Goal: Check status: Check status

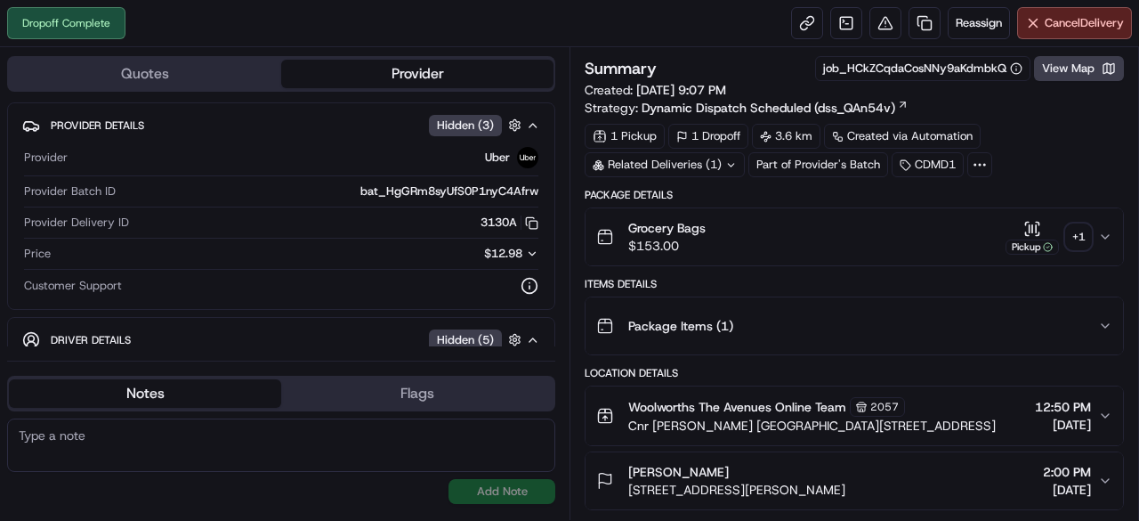
click at [1082, 241] on div "+ 1" at bounding box center [1078, 236] width 25 height 25
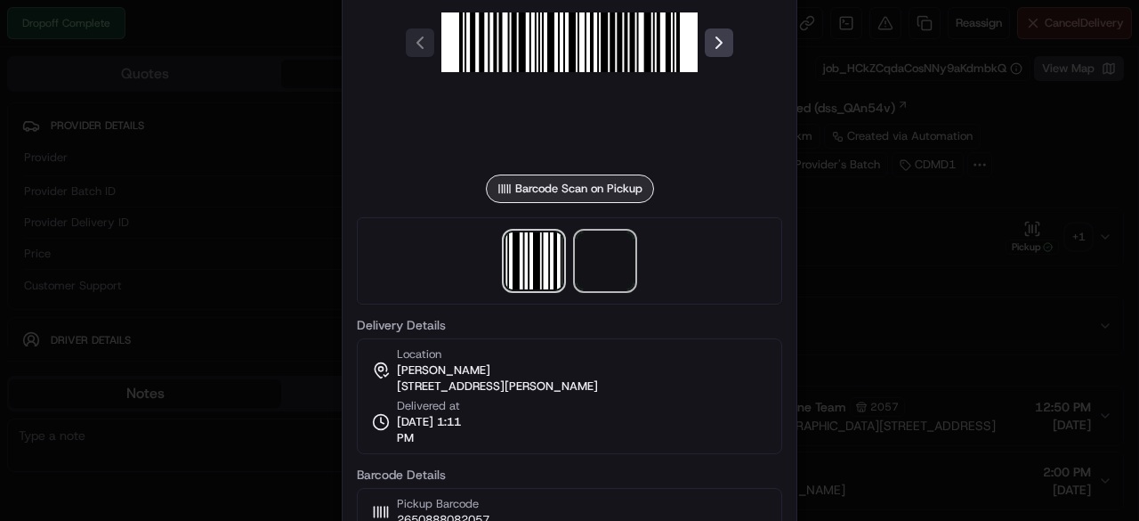
click at [603, 274] on span at bounding box center [605, 260] width 57 height 57
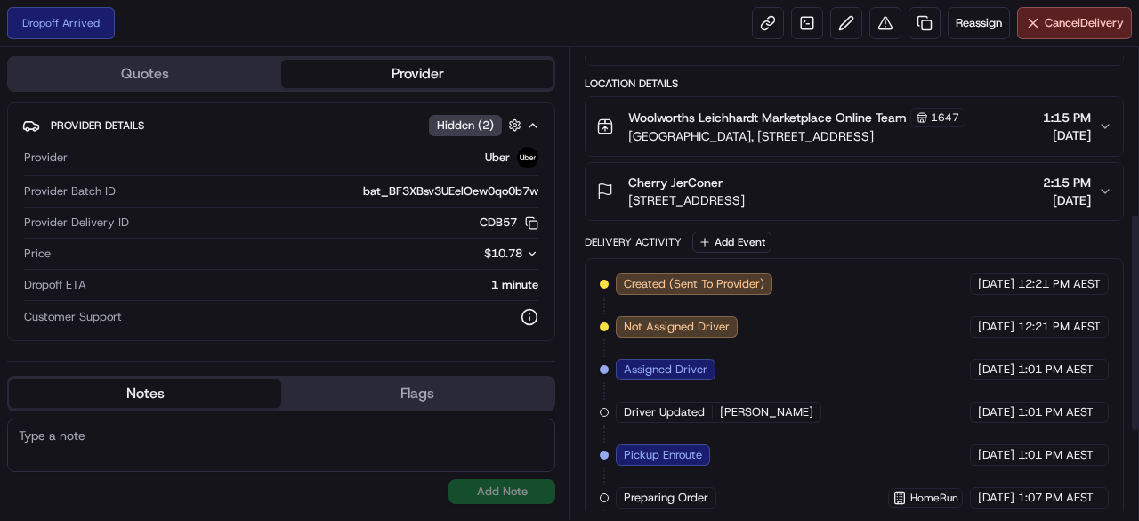
scroll to position [356, 0]
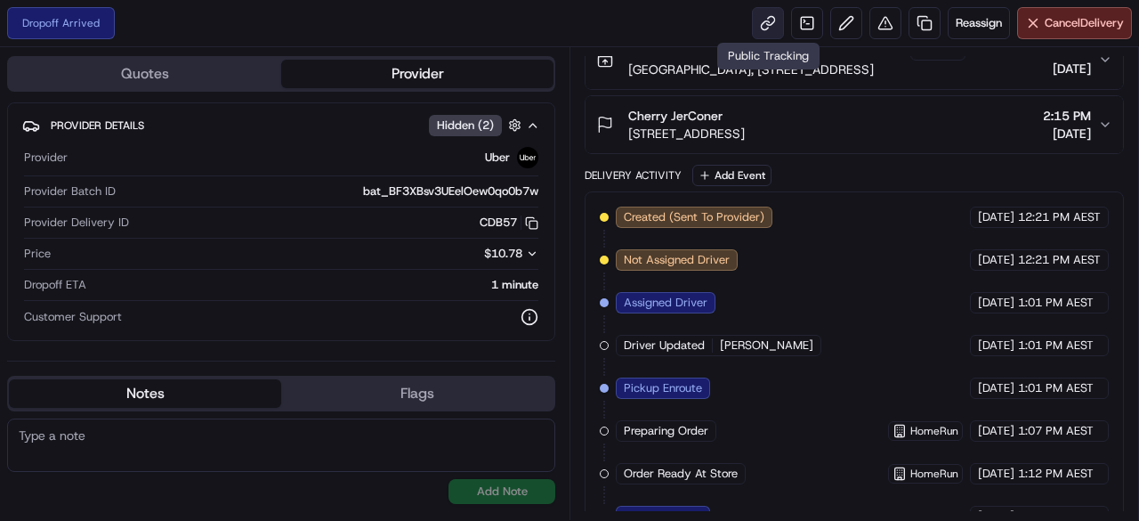
click at [760, 22] on link at bounding box center [768, 23] width 32 height 32
